Goal: Task Accomplishment & Management: Use online tool/utility

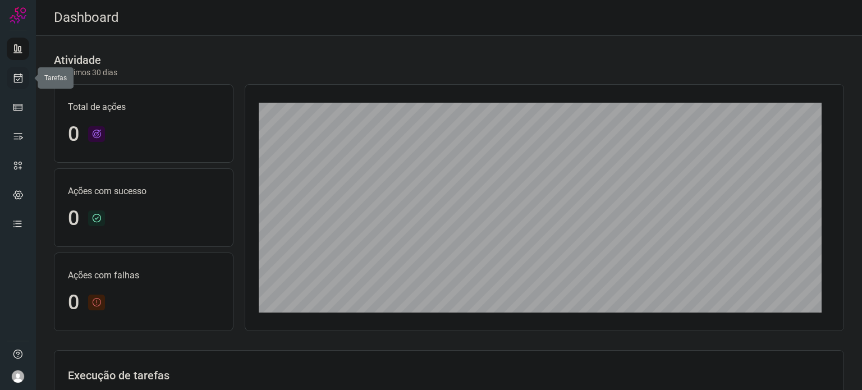
click at [16, 84] on link at bounding box center [18, 78] width 22 height 22
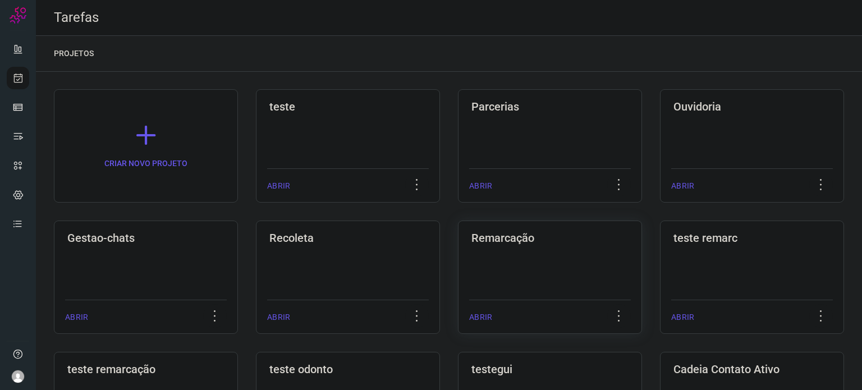
click at [518, 240] on h3 "Remarcação" at bounding box center [549, 237] width 157 height 13
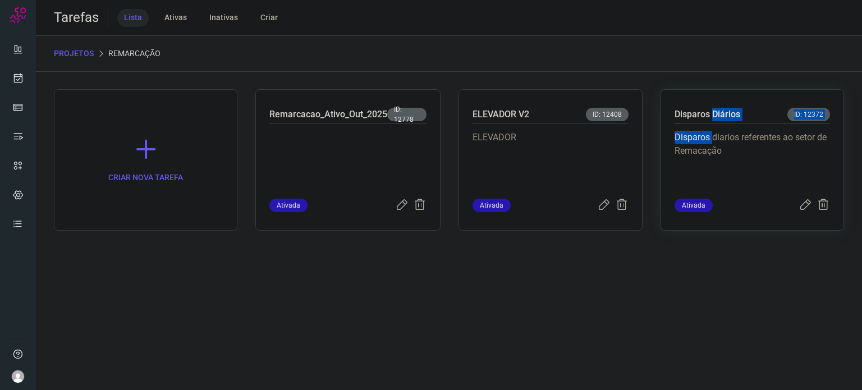
drag, startPoint x: 711, startPoint y: 130, endPoint x: 711, endPoint y: 136, distance: 6.2
click at [711, 136] on div "Disparos Diários ID: 12372 Disparos diarios referentes ao setor de Remacação At…" at bounding box center [751, 159] width 183 height 141
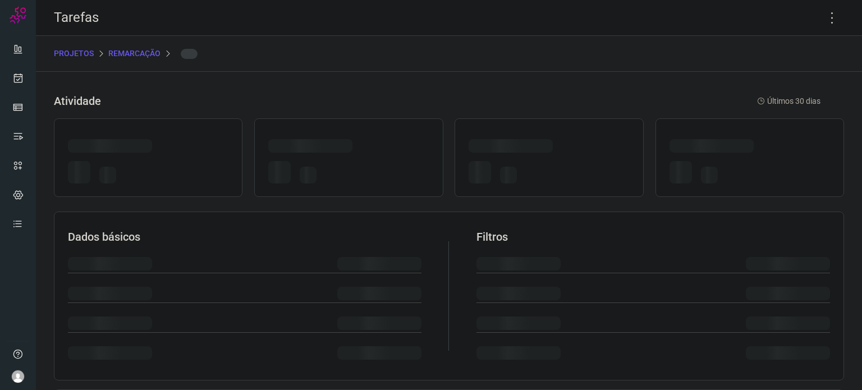
drag, startPoint x: 718, startPoint y: 130, endPoint x: 717, endPoint y: 121, distance: 9.1
click at [718, 129] on div at bounding box center [749, 157] width 189 height 79
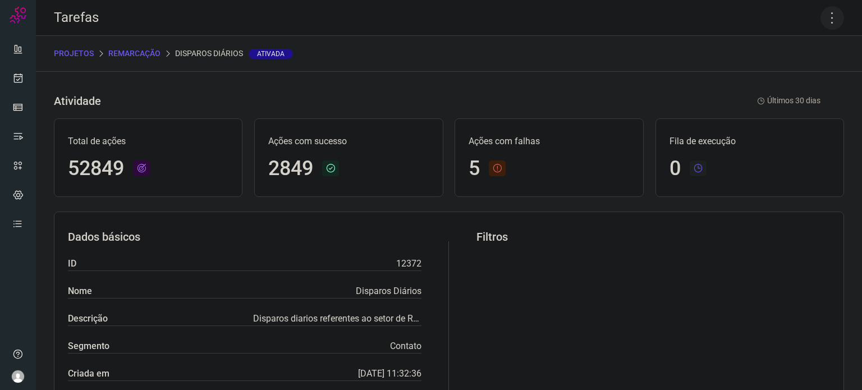
click at [825, 16] on icon at bounding box center [832, 18] width 24 height 24
click at [796, 77] on li "Executar" at bounding box center [784, 74] width 102 height 18
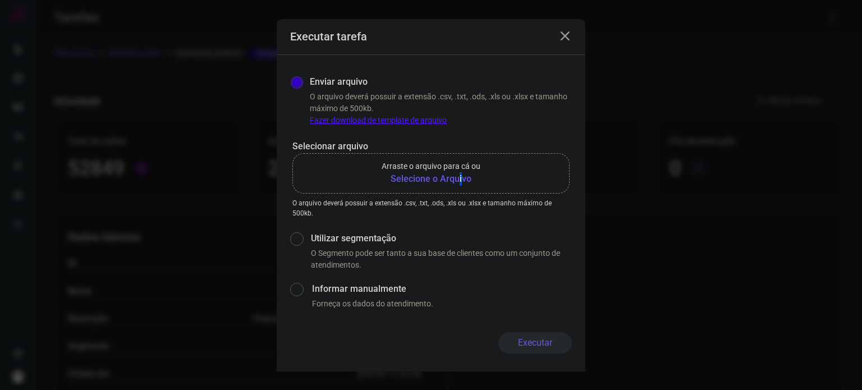
click at [460, 185] on b "Selecione o Arquivo" at bounding box center [431, 178] width 99 height 13
click at [448, 180] on b "Selecione o Arquivo" at bounding box center [431, 178] width 99 height 13
click at [0, 0] on input "Arraste o arquivo para cá ou Selecione o Arquivo" at bounding box center [0, 0] width 0 height 0
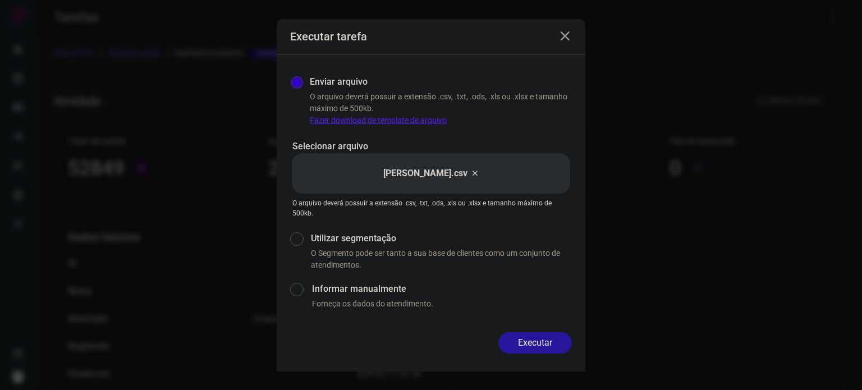
click at [549, 343] on button "Executar" at bounding box center [535, 342] width 74 height 21
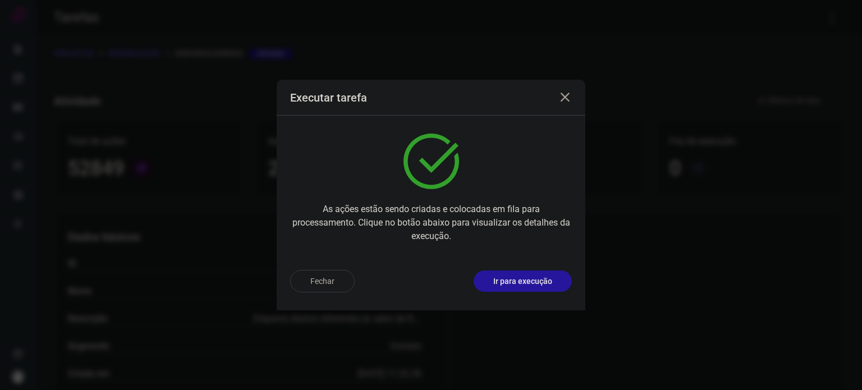
click at [551, 274] on button "Ir para execução" at bounding box center [523, 280] width 98 height 21
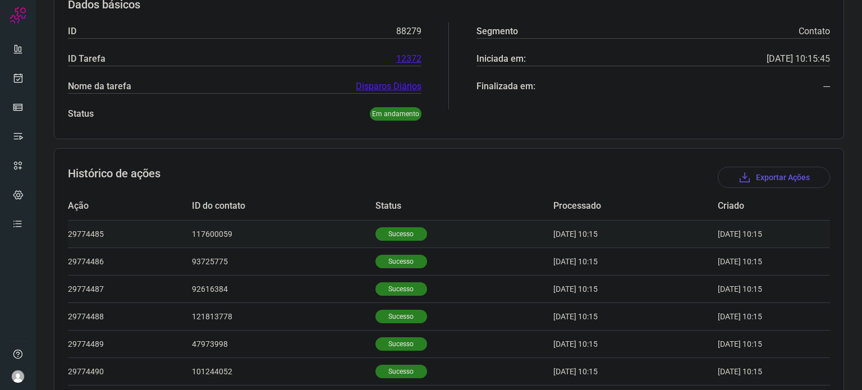
scroll to position [178, 0]
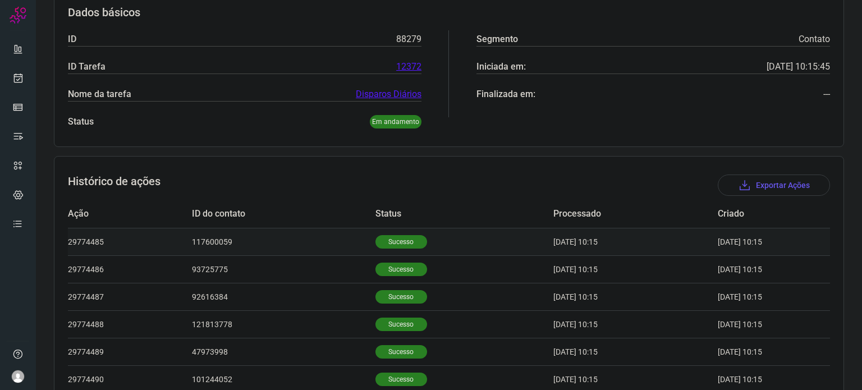
click at [391, 238] on p "Sucesso" at bounding box center [401, 241] width 52 height 13
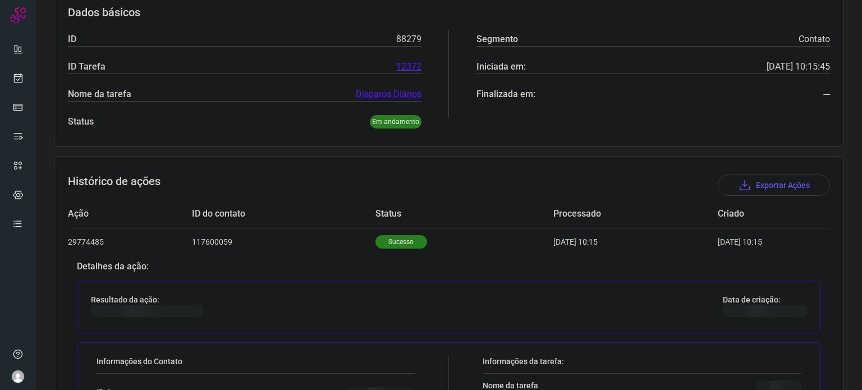
scroll to position [459, 0]
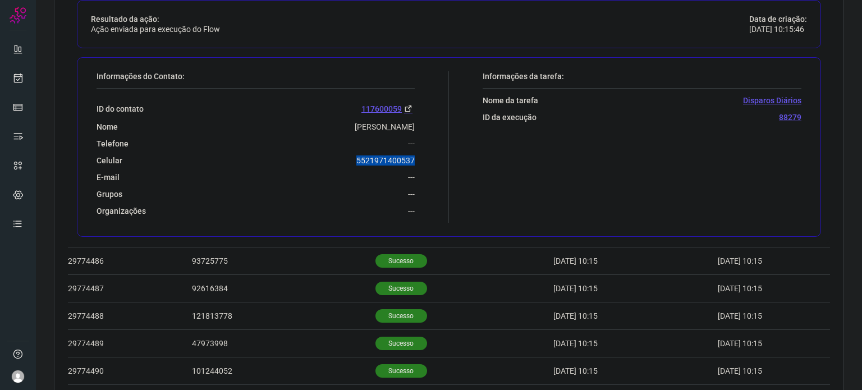
drag, startPoint x: 343, startPoint y: 158, endPoint x: 421, endPoint y: 159, distance: 78.0
click at [421, 159] on div "Informações do Contato: ID do contato 117600059 Nome [PERSON_NAME] Conceição Do…" at bounding box center [270, 146] width 358 height 151
copy p "5521971400537"
